Goal: Information Seeking & Learning: Check status

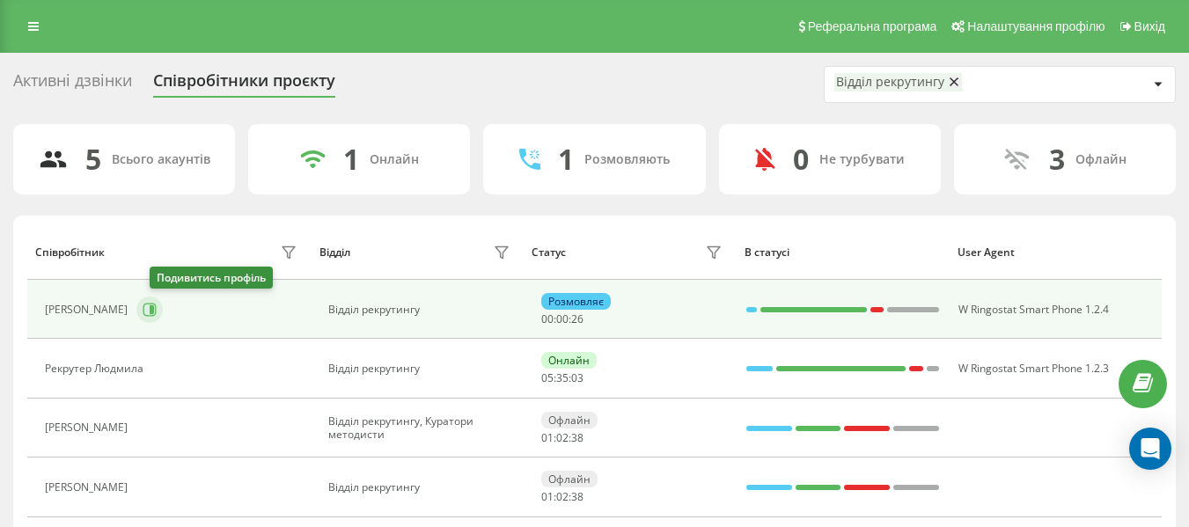
click at [157, 310] on icon at bounding box center [149, 309] width 13 height 13
click at [157, 304] on icon at bounding box center [149, 309] width 13 height 13
click at [154, 310] on button at bounding box center [149, 309] width 26 height 26
click at [163, 318] on button at bounding box center [149, 309] width 26 height 26
click at [157, 309] on icon at bounding box center [150, 310] width 14 height 14
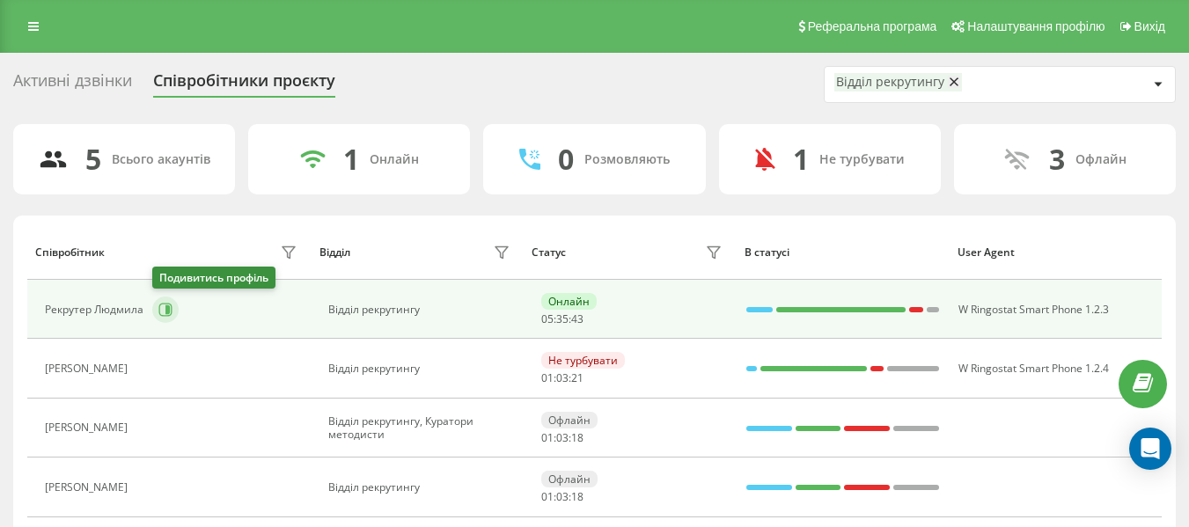
click at [164, 303] on icon at bounding box center [165, 310] width 14 height 14
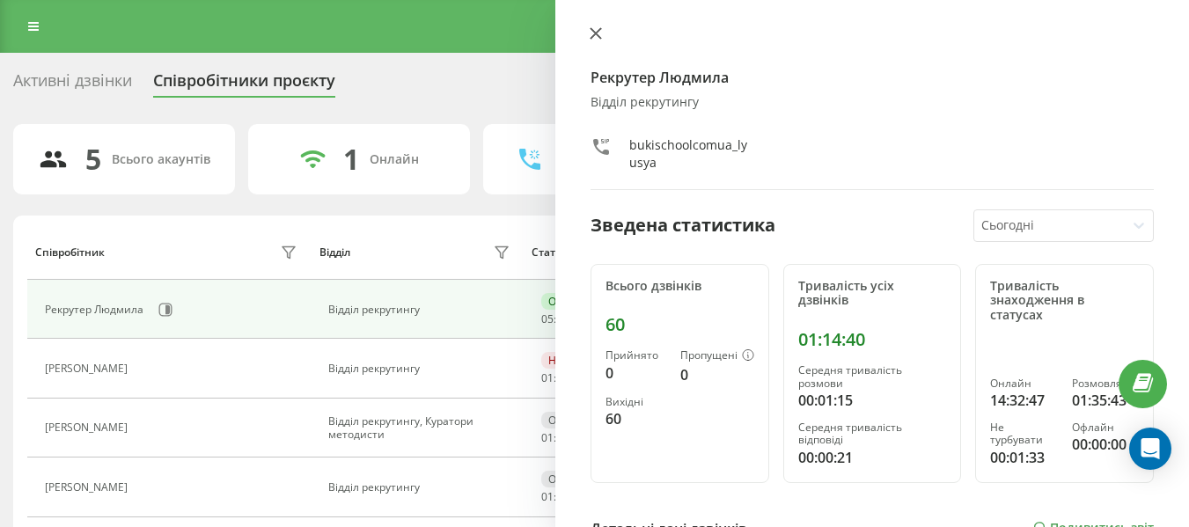
click at [597, 35] on icon at bounding box center [595, 33] width 11 height 11
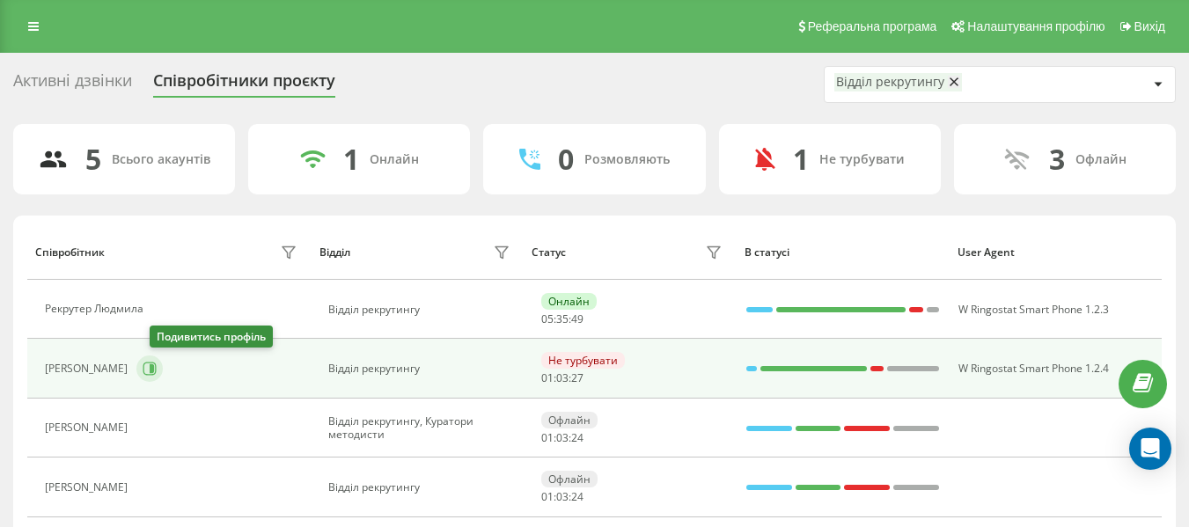
click at [157, 373] on icon at bounding box center [150, 369] width 14 height 14
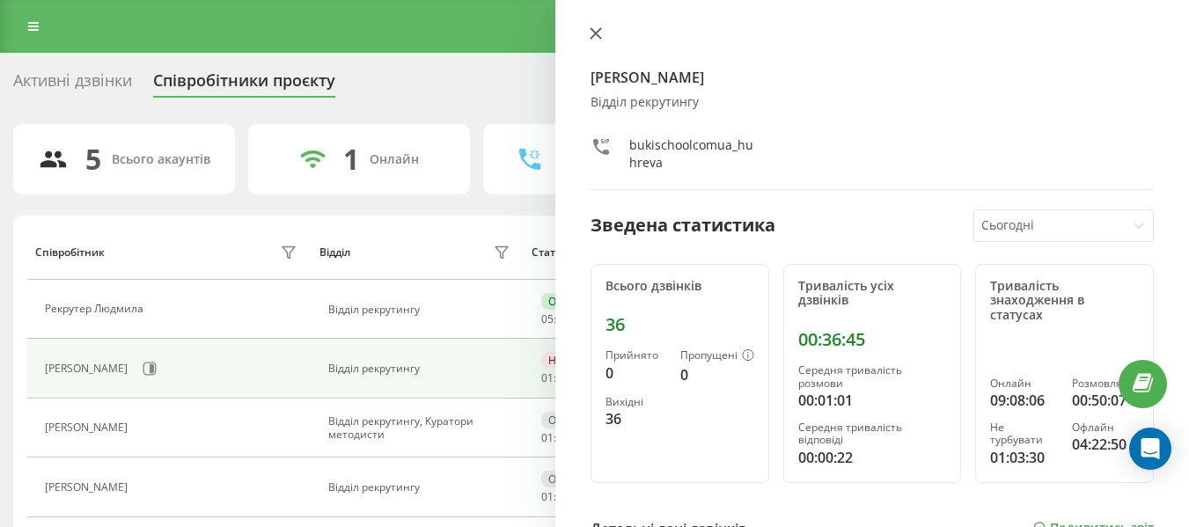
click at [593, 32] on icon at bounding box center [595, 33] width 11 height 11
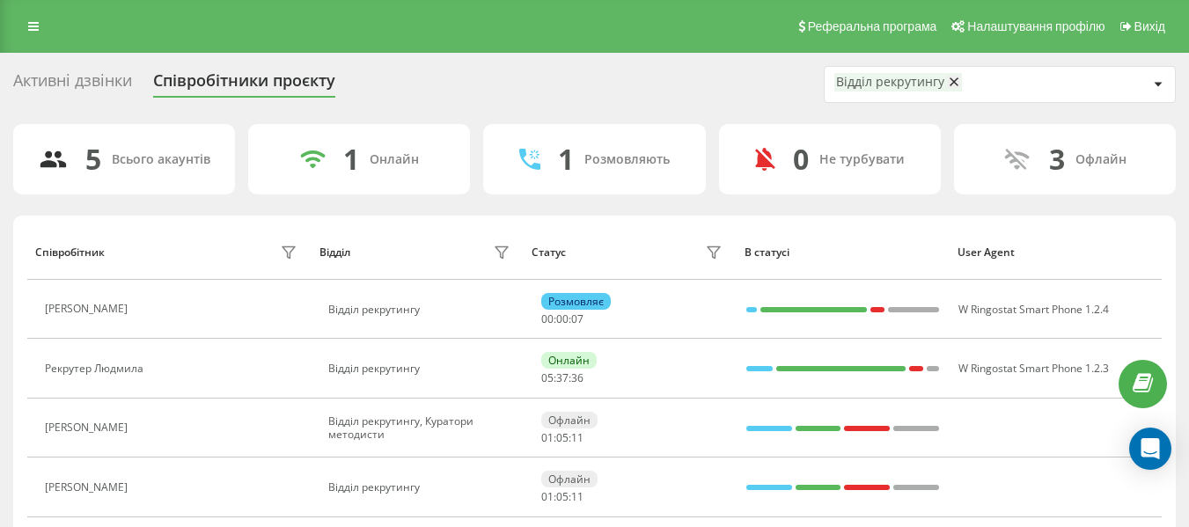
scroll to position [115, 0]
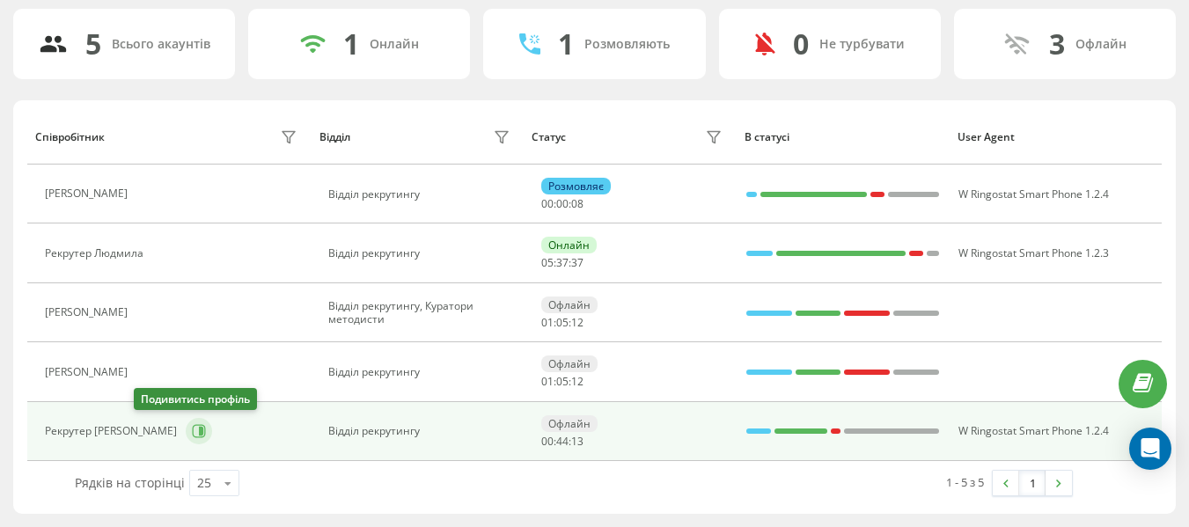
click at [192, 433] on icon at bounding box center [199, 431] width 14 height 14
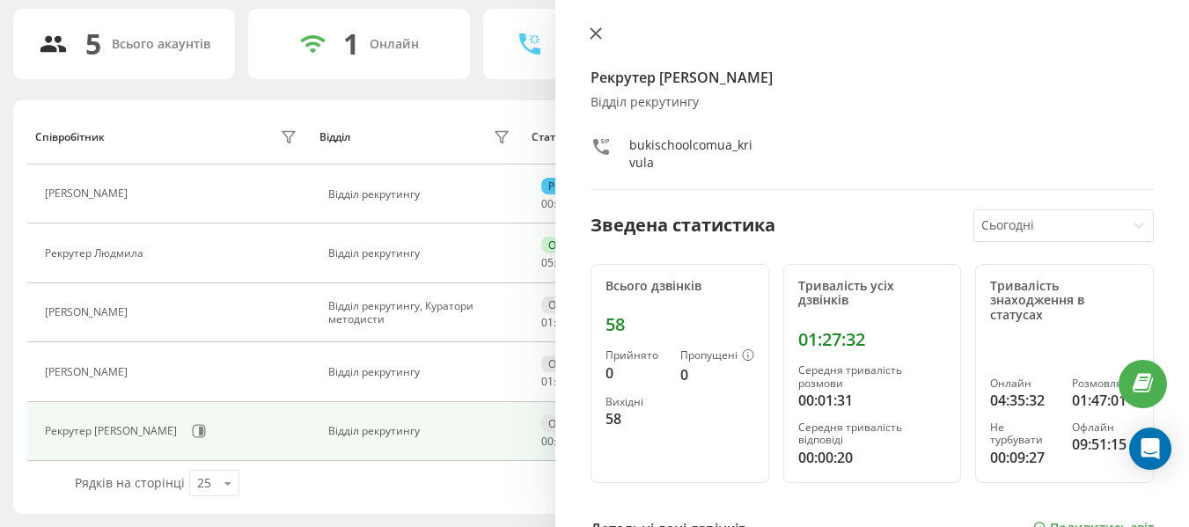
click at [593, 40] on button at bounding box center [595, 34] width 23 height 17
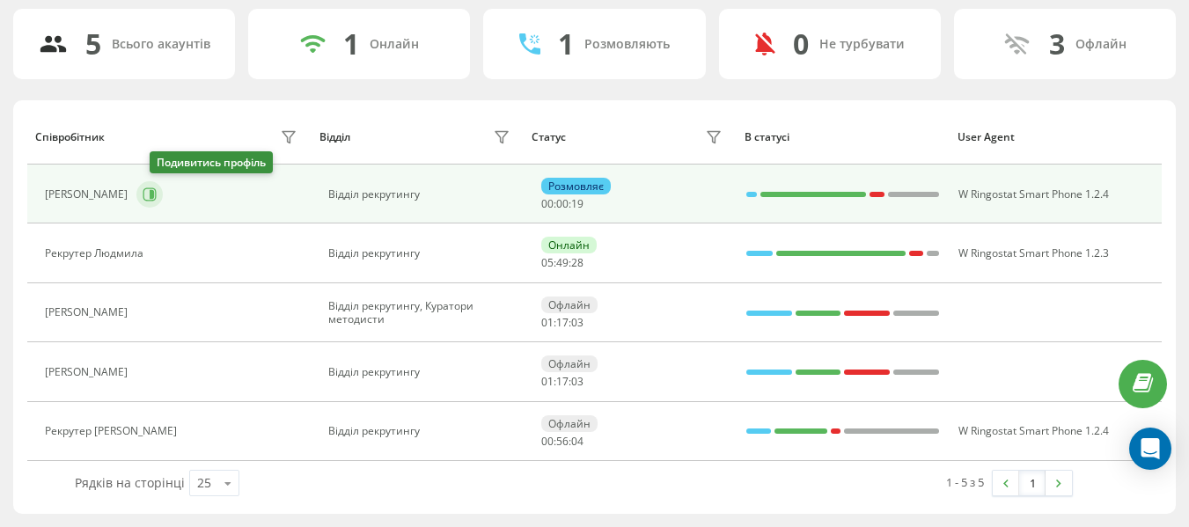
click at [154, 194] on button at bounding box center [149, 194] width 26 height 26
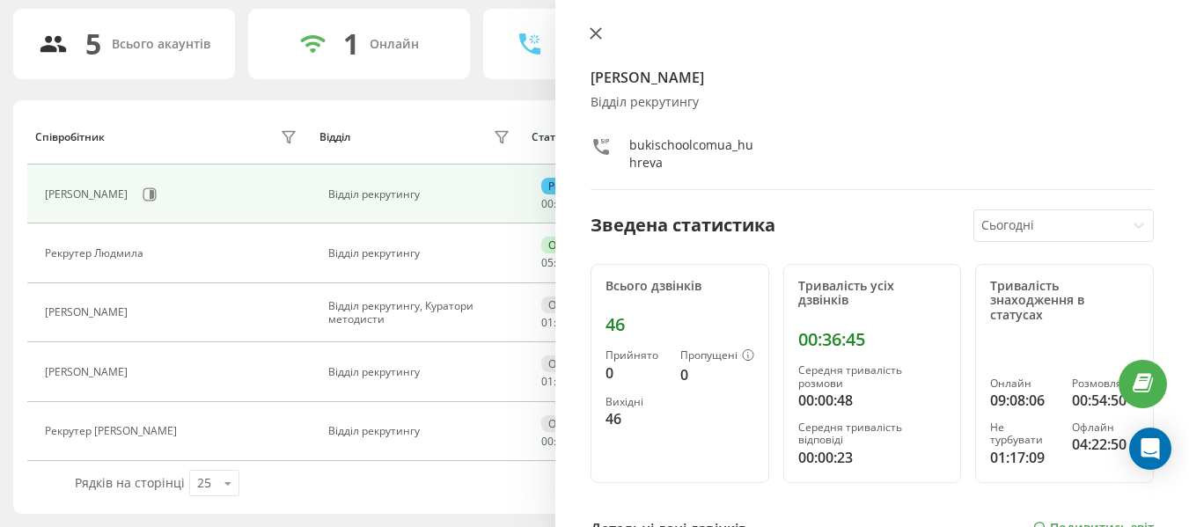
click at [589, 35] on button at bounding box center [595, 34] width 23 height 17
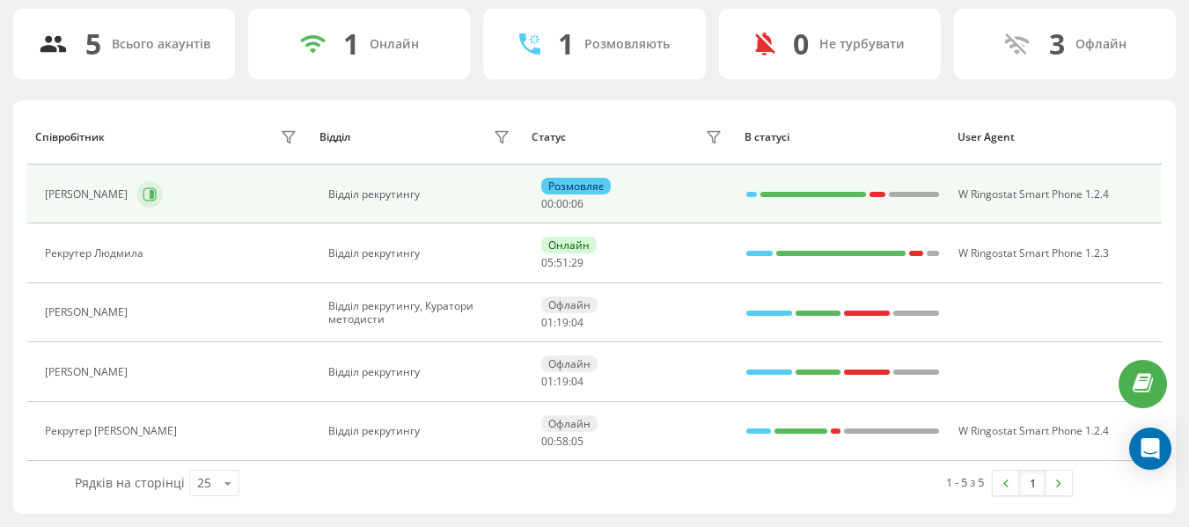
click at [157, 201] on icon at bounding box center [149, 193] width 13 height 13
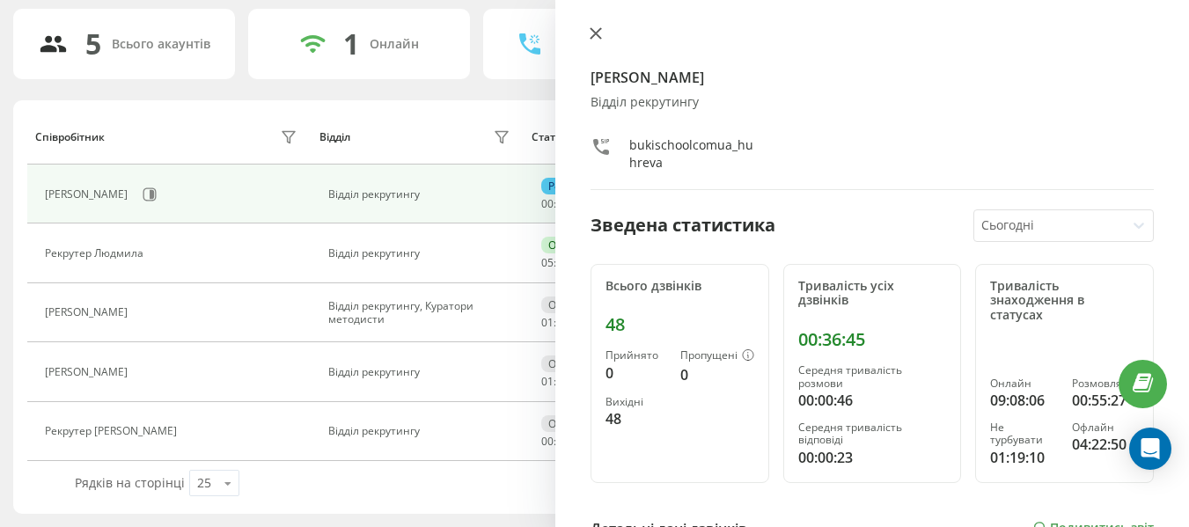
click at [596, 28] on icon at bounding box center [595, 33] width 12 height 12
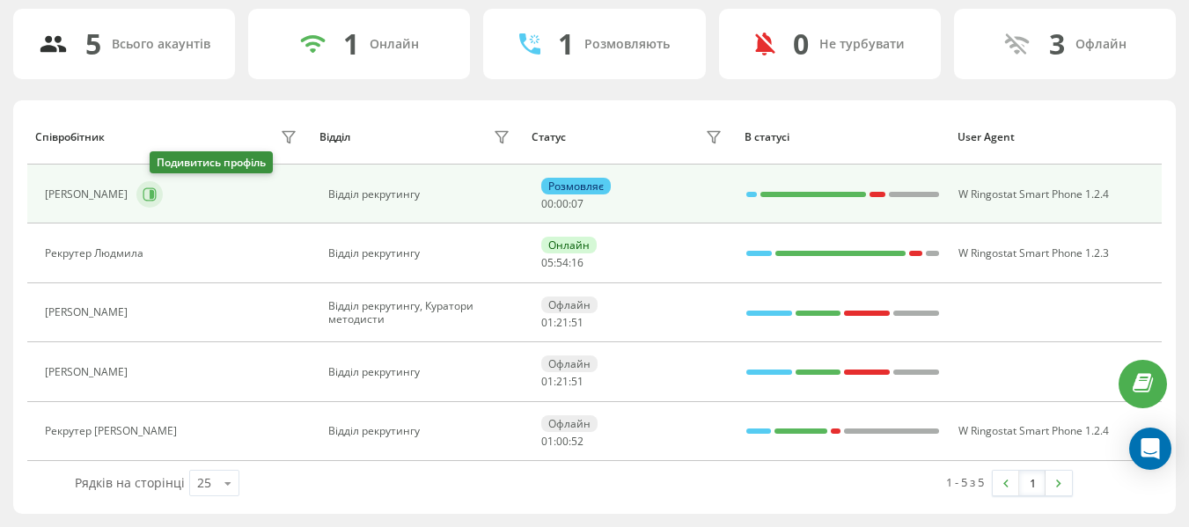
click at [157, 195] on icon at bounding box center [150, 194] width 14 height 14
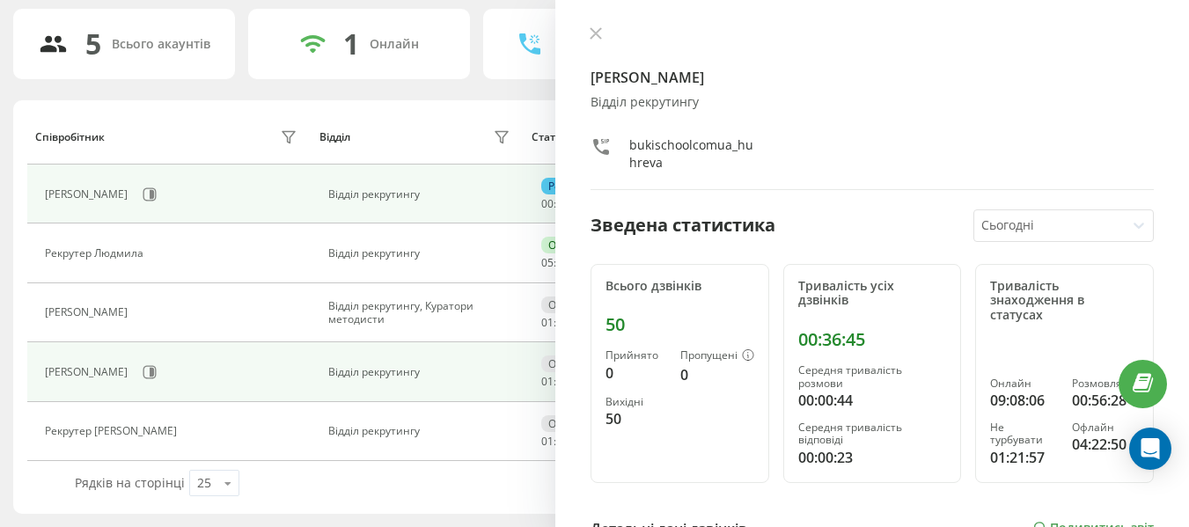
click at [511, 392] on td "Відділ рекрутингу" at bounding box center [417, 371] width 213 height 59
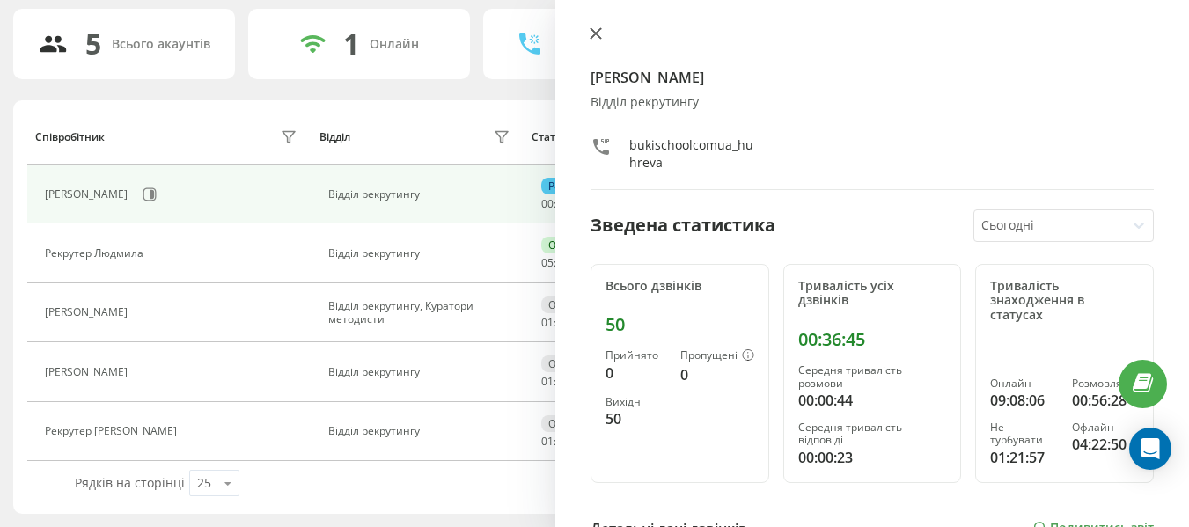
click at [590, 39] on icon at bounding box center [595, 33] width 11 height 11
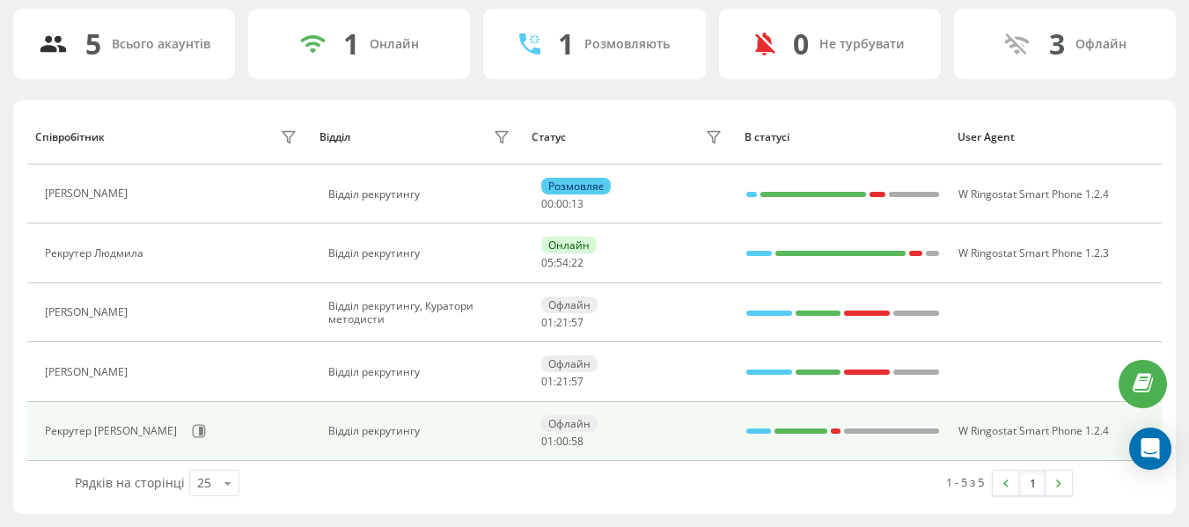
click at [157, 414] on td "Рекрутер [PERSON_NAME]" at bounding box center [168, 431] width 283 height 59
click at [186, 438] on button at bounding box center [199, 431] width 26 height 26
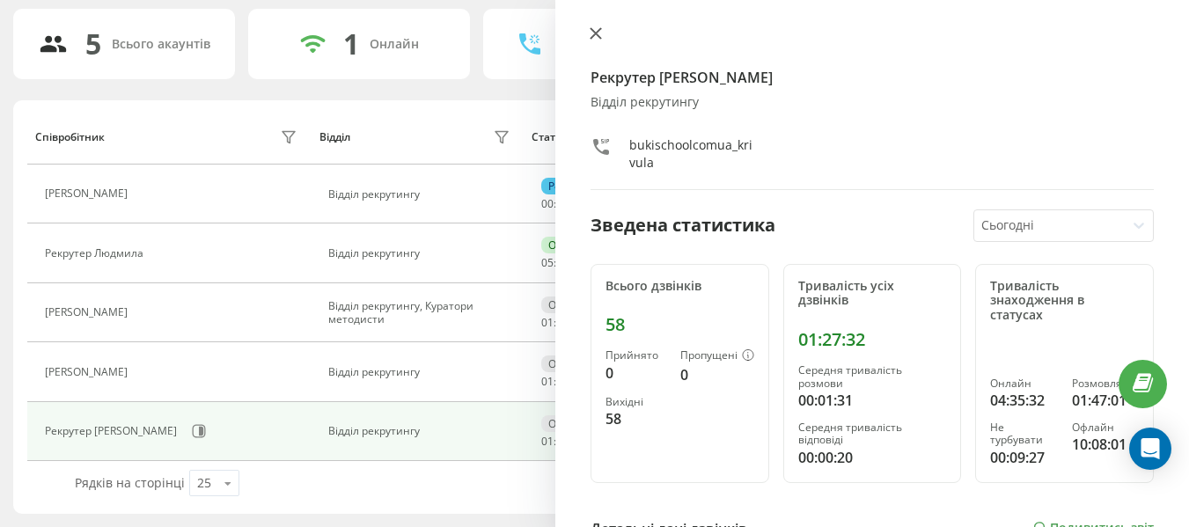
click at [595, 36] on icon at bounding box center [595, 33] width 12 height 12
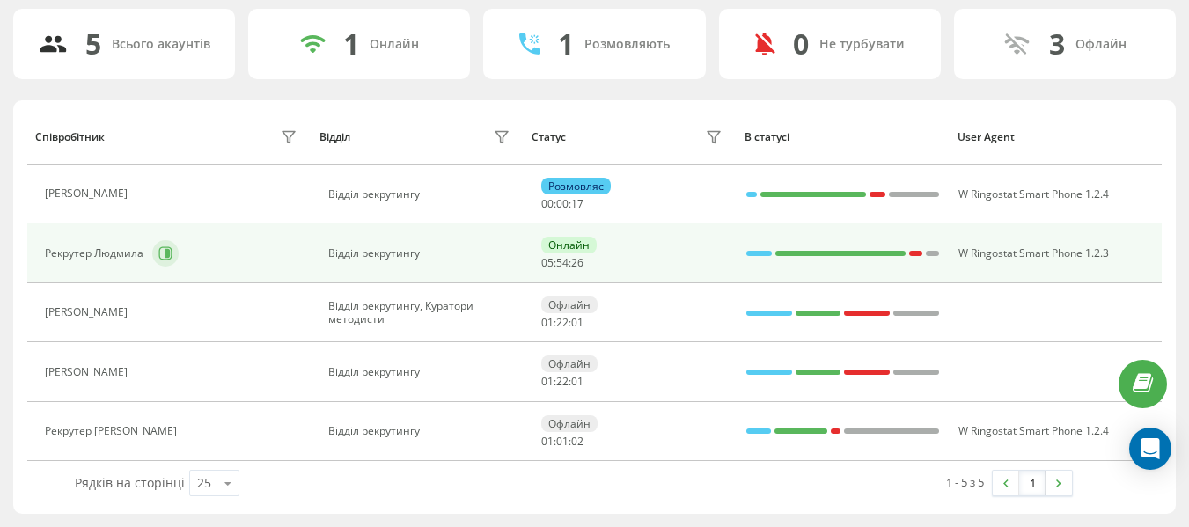
click at [172, 247] on button at bounding box center [165, 253] width 26 height 26
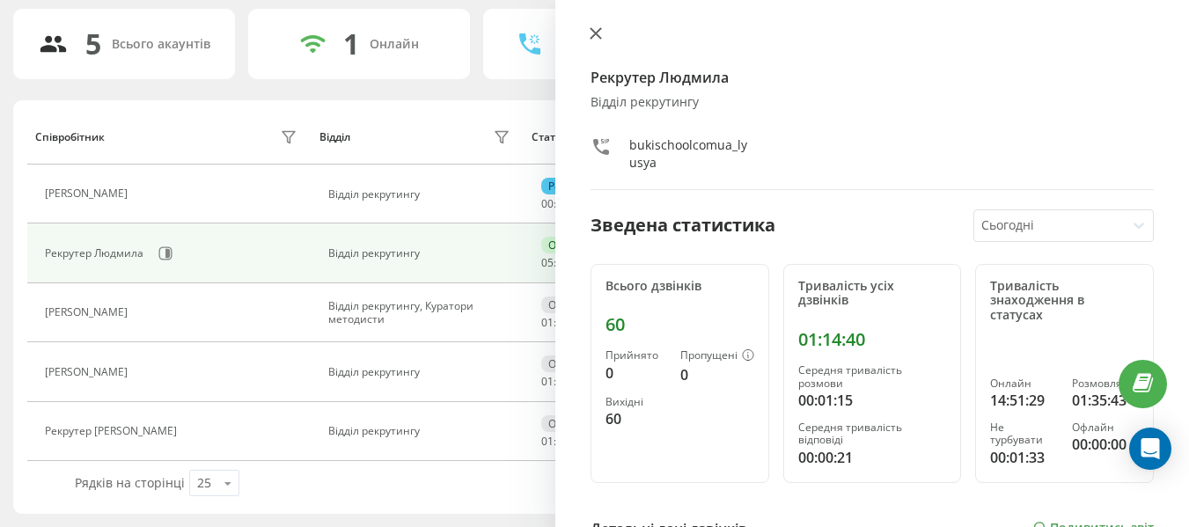
click at [590, 41] on button at bounding box center [595, 34] width 23 height 17
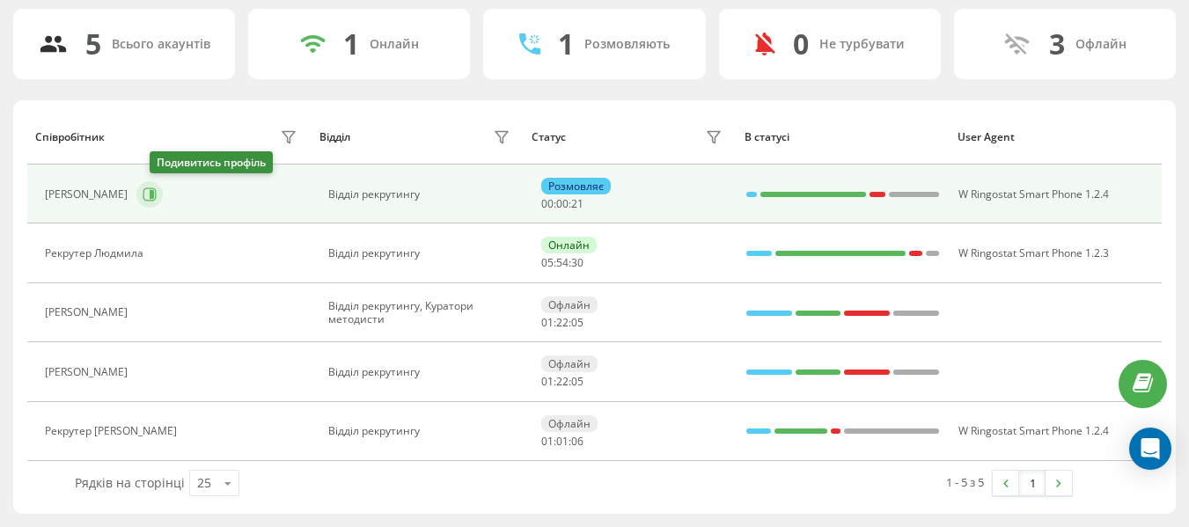
click at [157, 199] on icon at bounding box center [149, 193] width 13 height 13
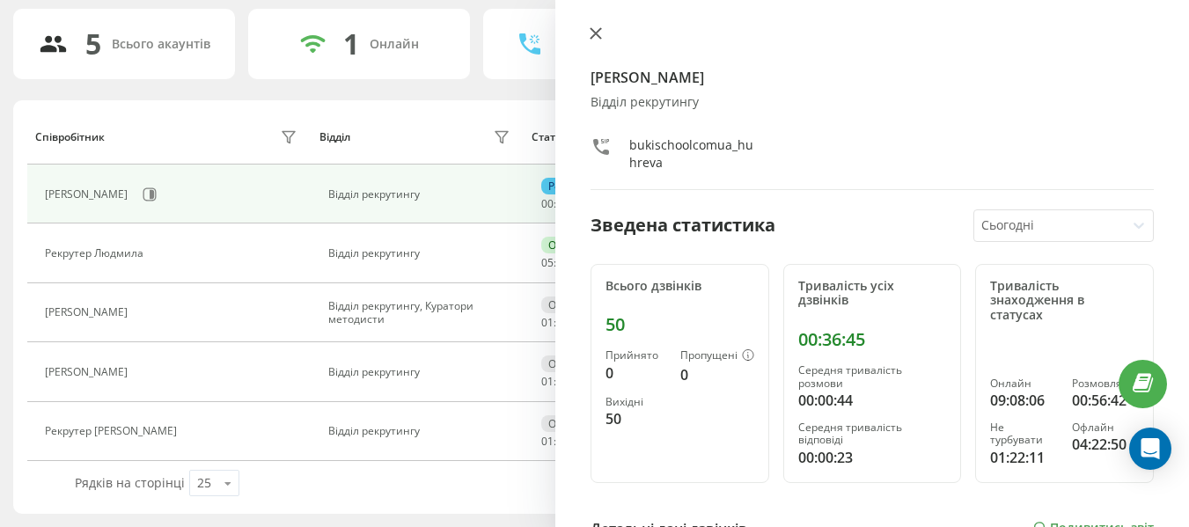
click at [599, 32] on icon at bounding box center [595, 33] width 12 height 12
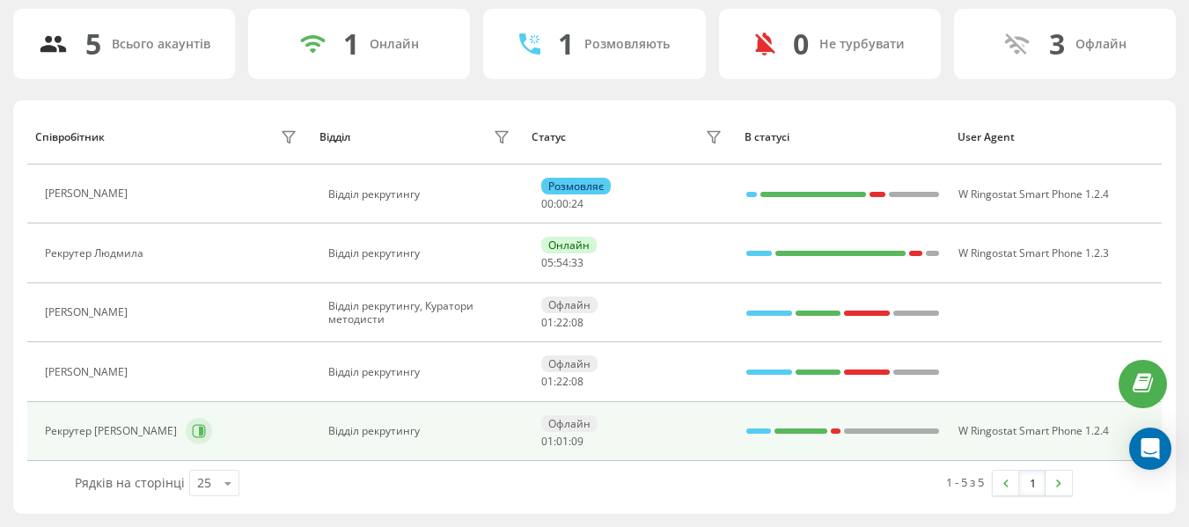
click at [186, 432] on button at bounding box center [199, 431] width 26 height 26
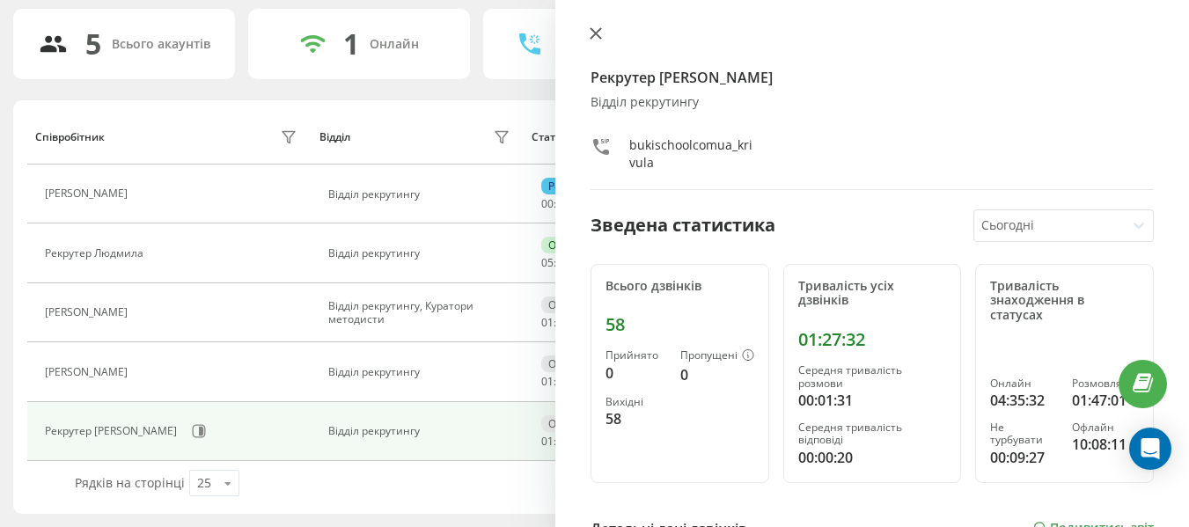
click at [596, 30] on icon at bounding box center [595, 33] width 12 height 12
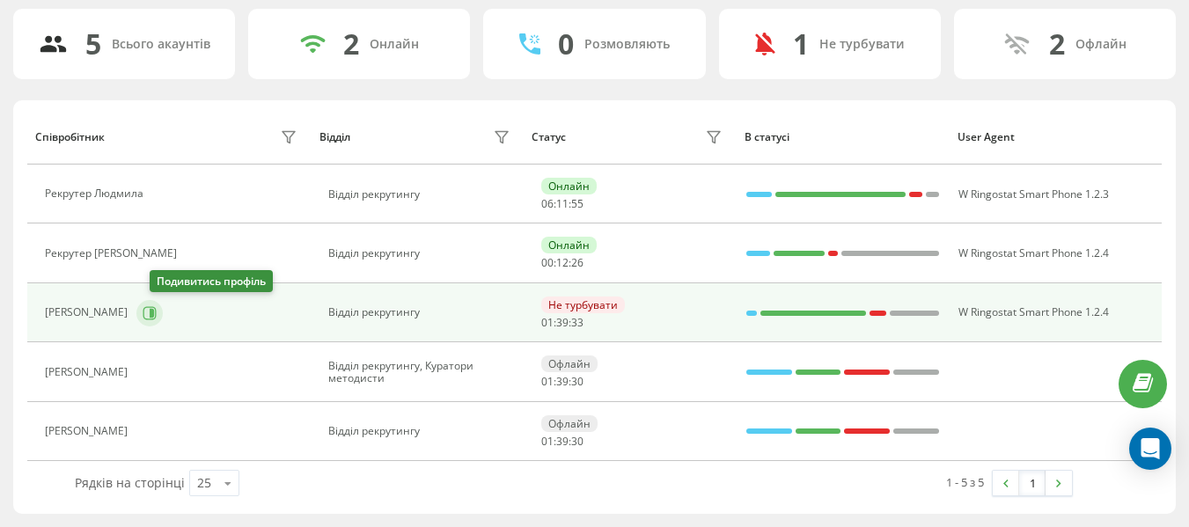
click at [157, 318] on icon at bounding box center [150, 313] width 14 height 14
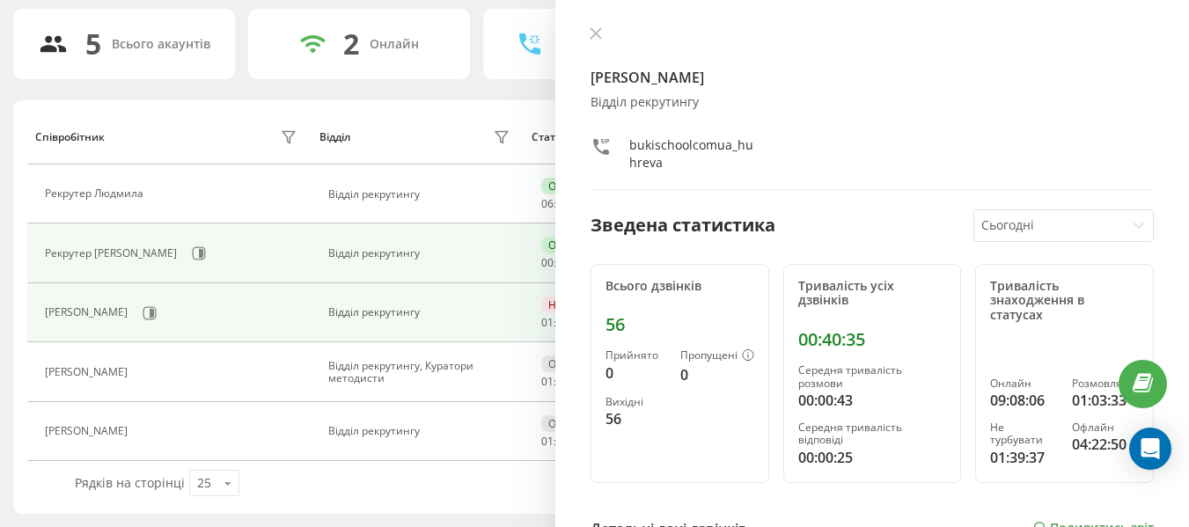
click at [487, 245] on td "Відділ рекрутингу" at bounding box center [417, 252] width 213 height 59
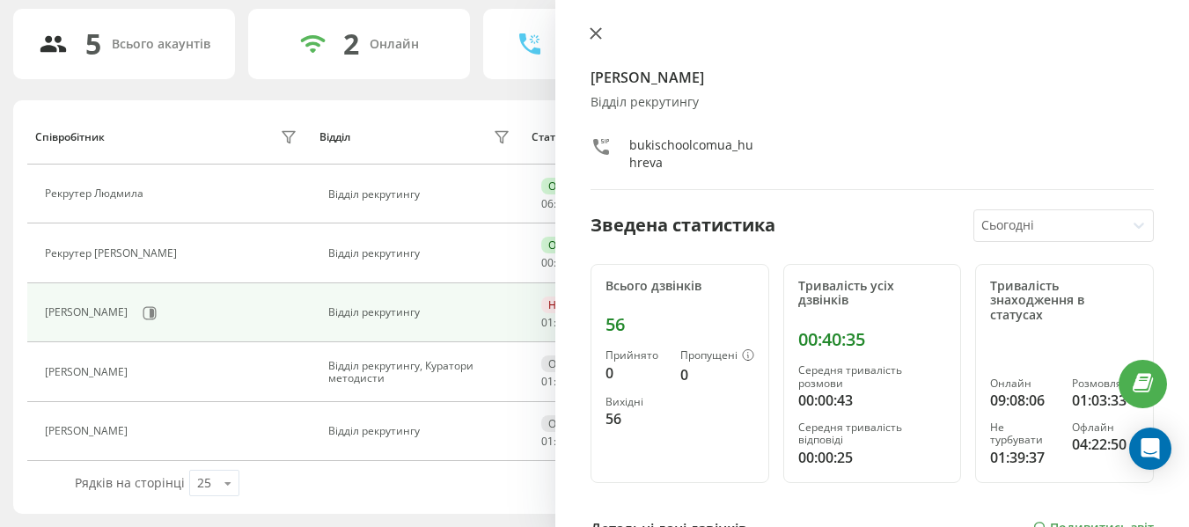
click at [588, 41] on button at bounding box center [595, 34] width 23 height 17
